Goal: Find specific page/section: Find specific page/section

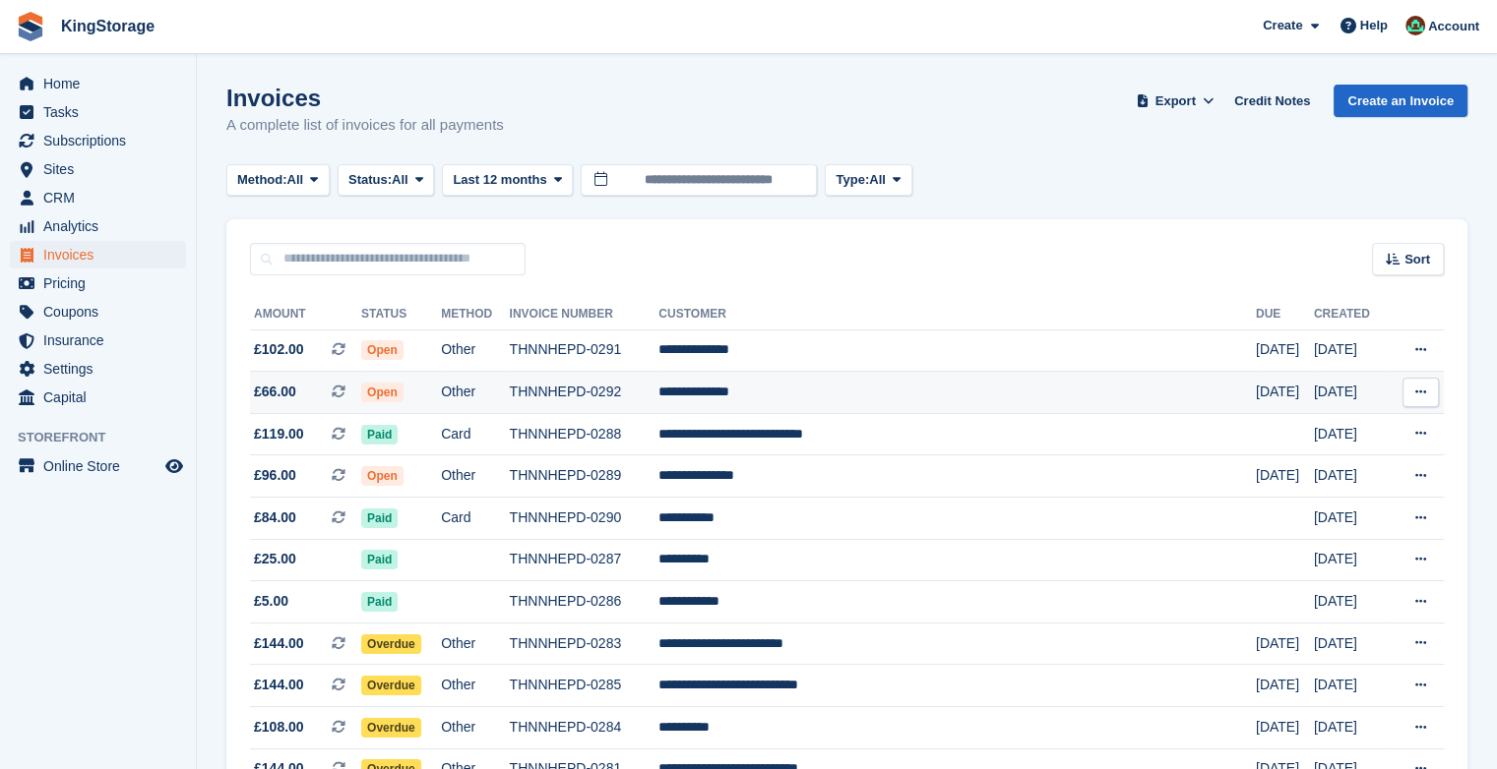
click at [844, 393] on td "**********" at bounding box center [956, 393] width 597 height 42
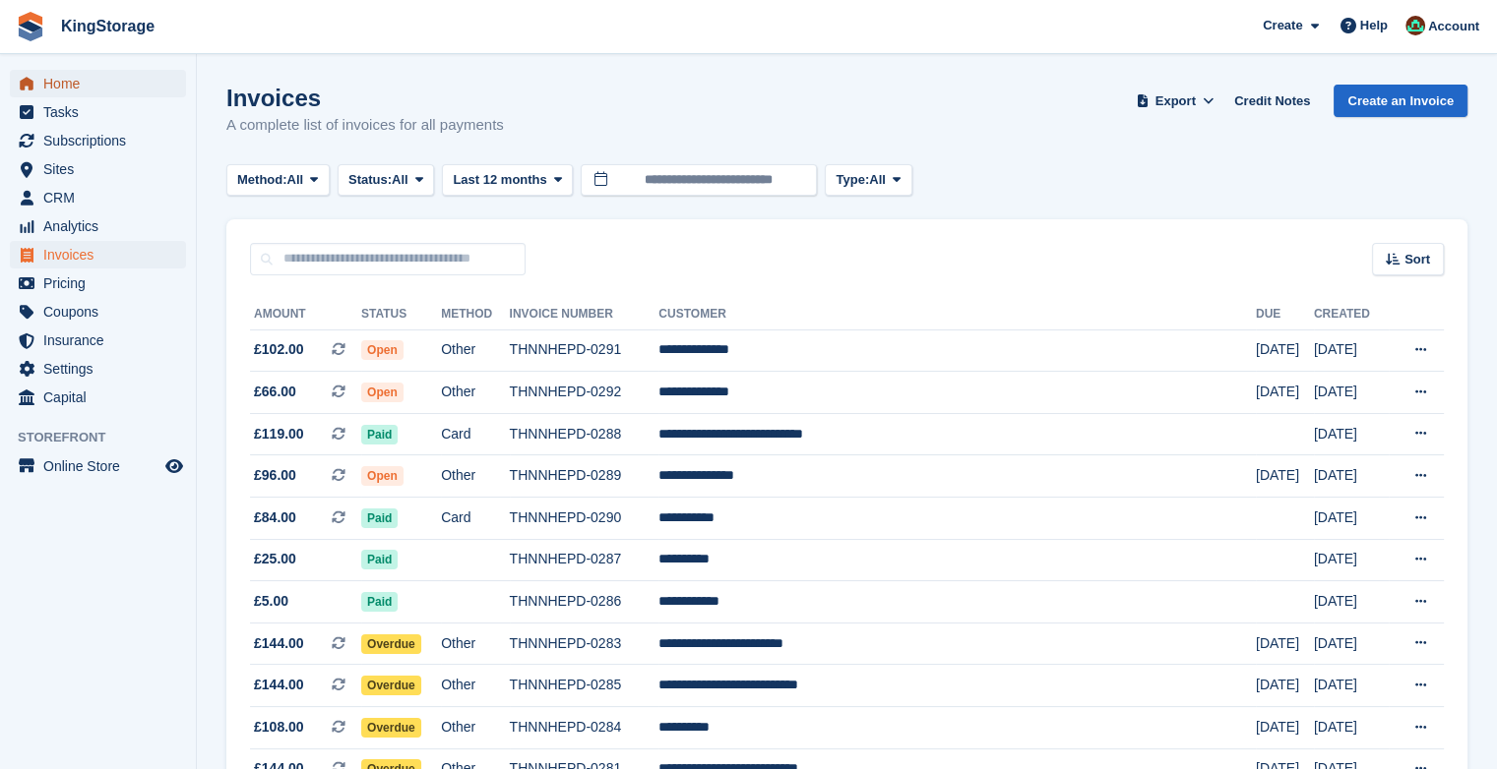
click at [57, 88] on span "Home" at bounding box center [102, 84] width 118 height 28
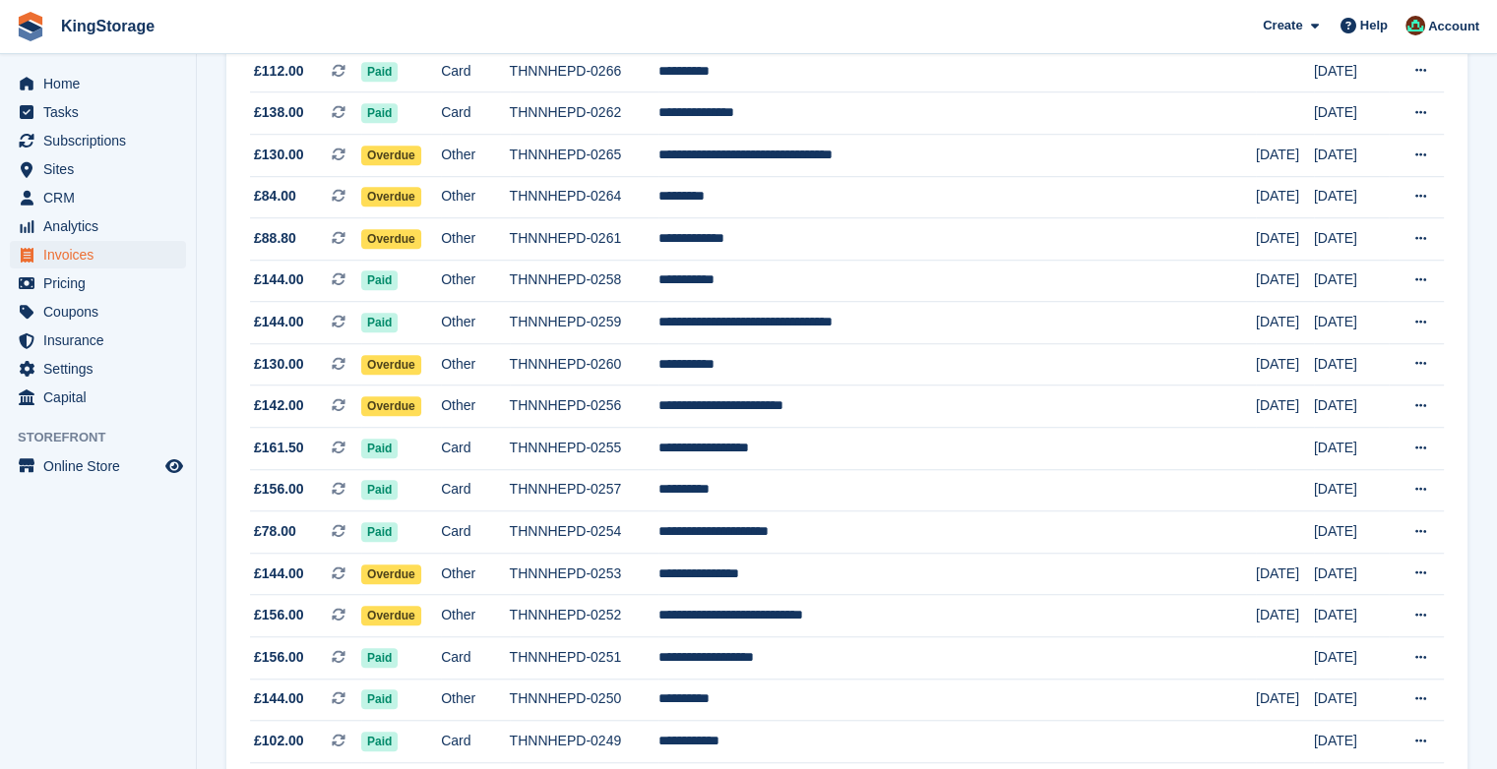
scroll to position [1763, 0]
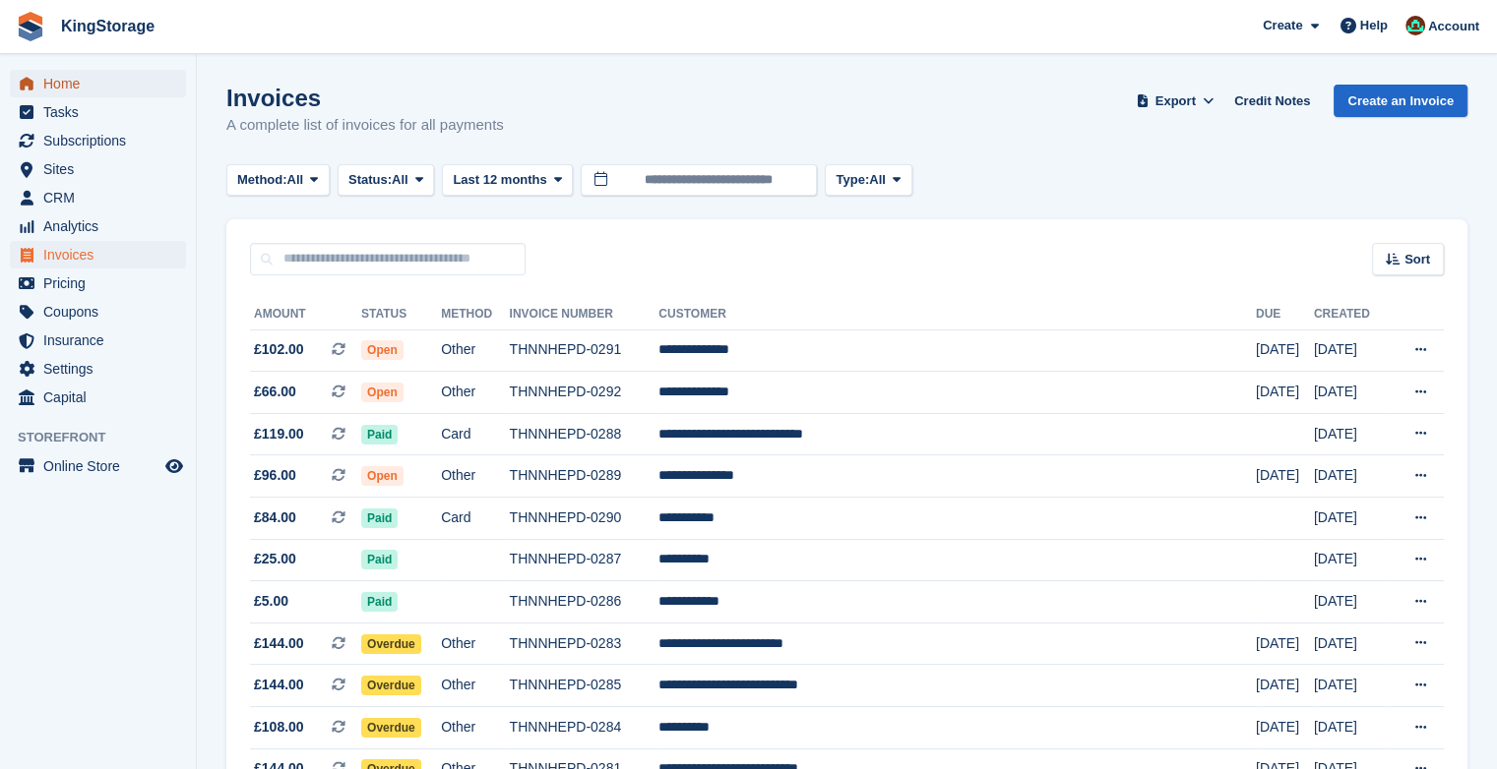
click at [71, 84] on span "Home" at bounding box center [102, 84] width 118 height 28
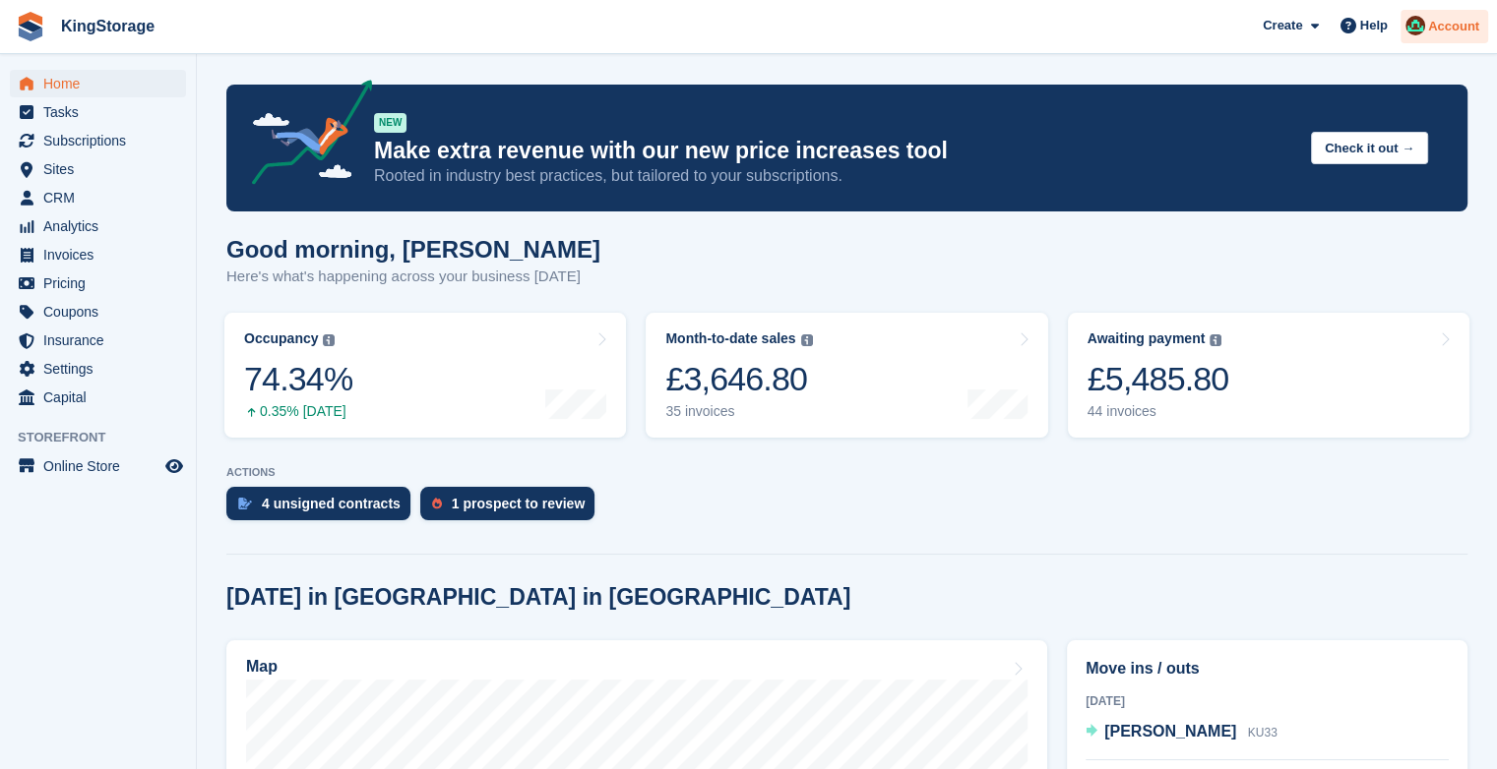
click at [1477, 26] on span "Account" at bounding box center [1453, 27] width 51 height 20
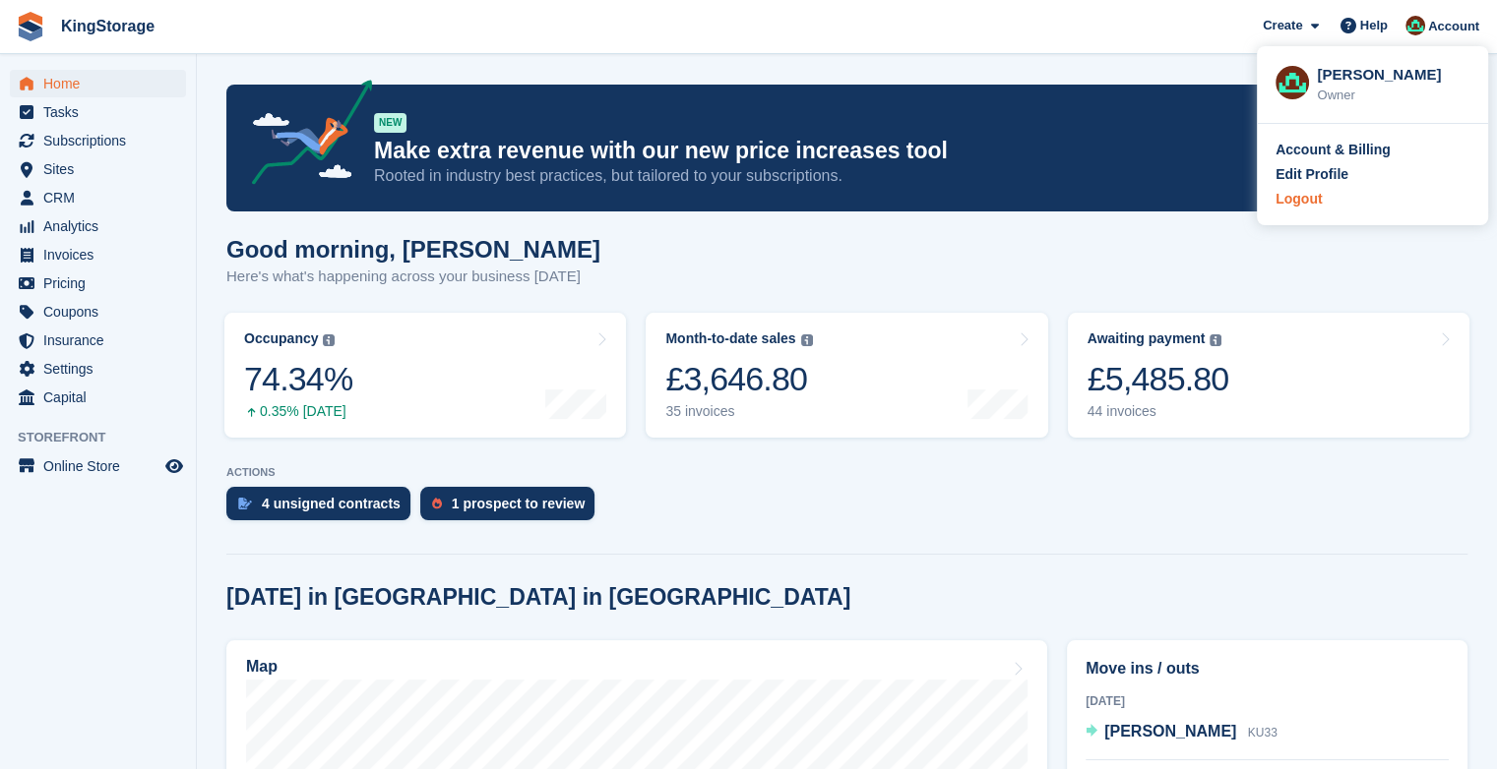
click at [1295, 199] on div "Logout" at bounding box center [1298, 199] width 46 height 21
